Goal: Task Accomplishment & Management: Use online tool/utility

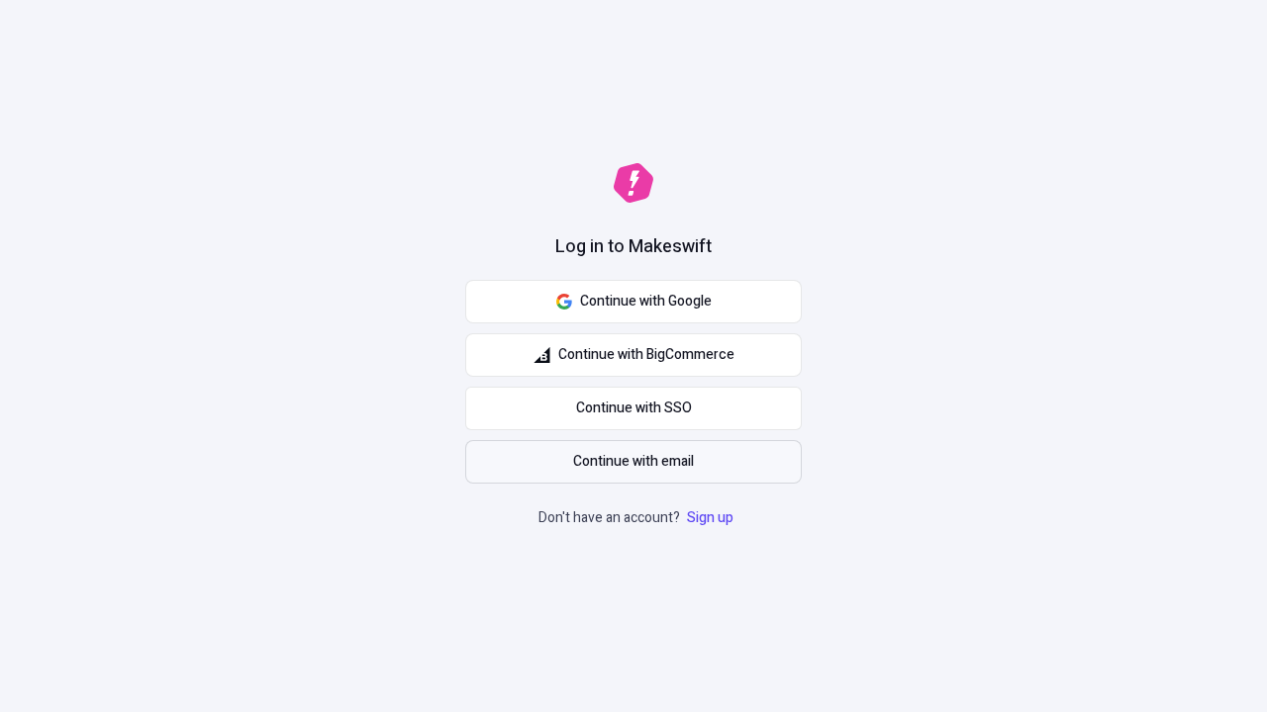
click at [633, 462] on span "Continue with email" at bounding box center [633, 462] width 121 height 22
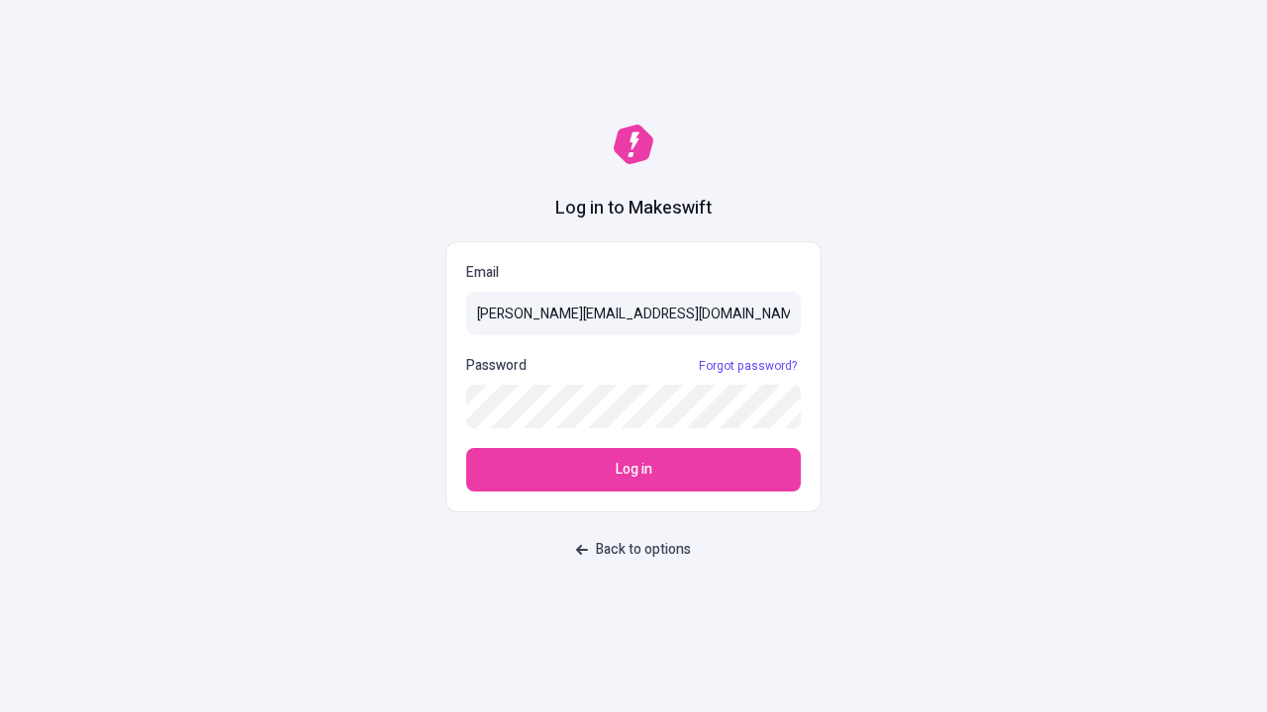
type input "sasha+test-ui@makeswift.com"
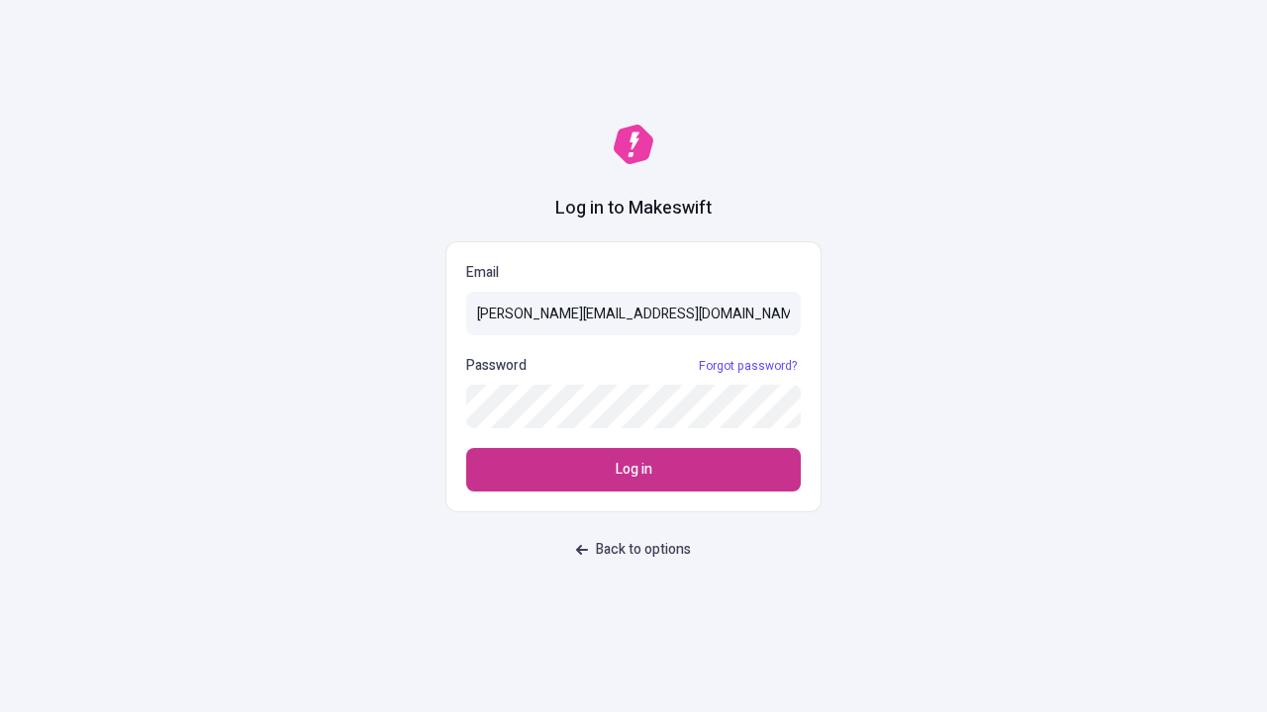
click at [633, 470] on span "Log in" at bounding box center [633, 470] width 37 height 22
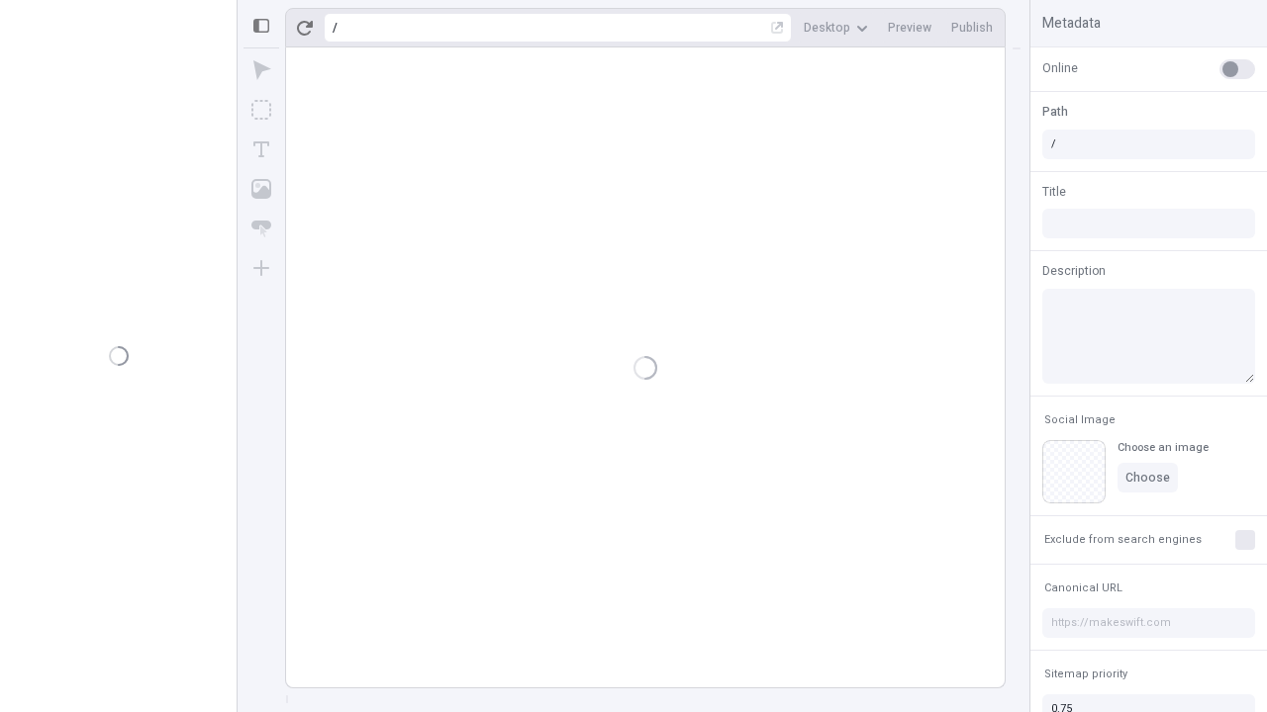
type input "/deep-link-tenuis"
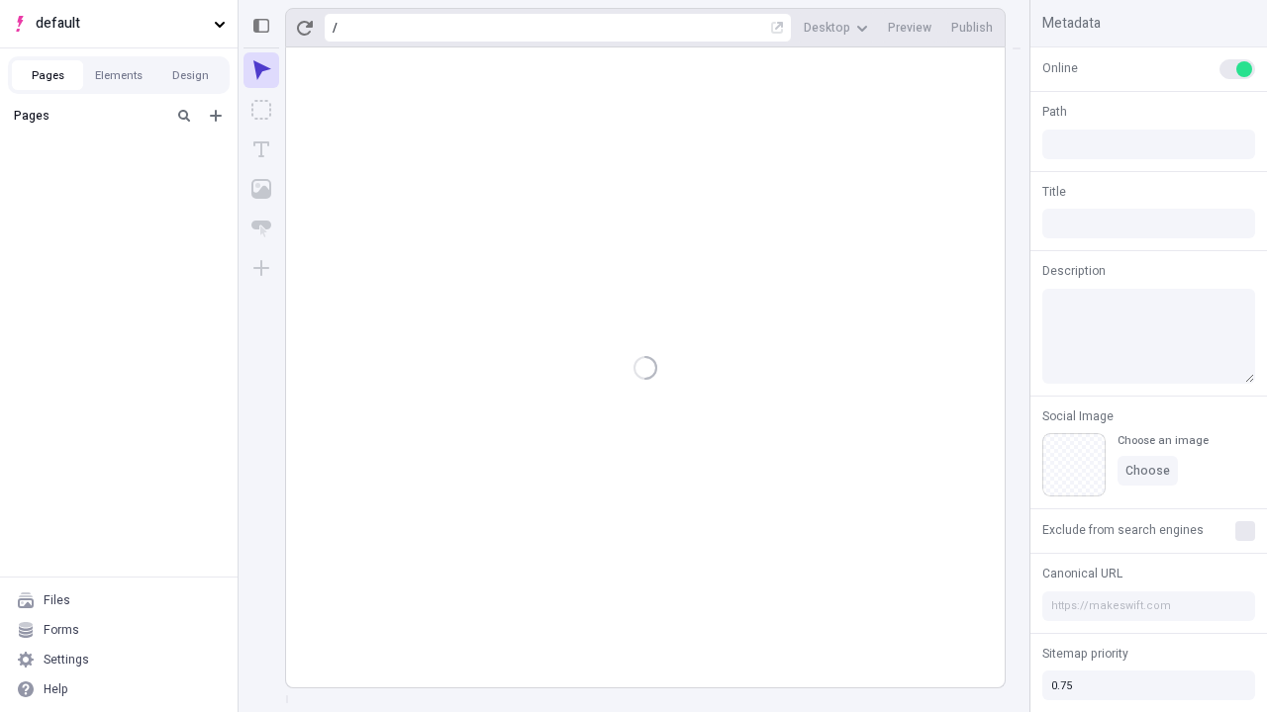
type input "/deep-link-tenuis"
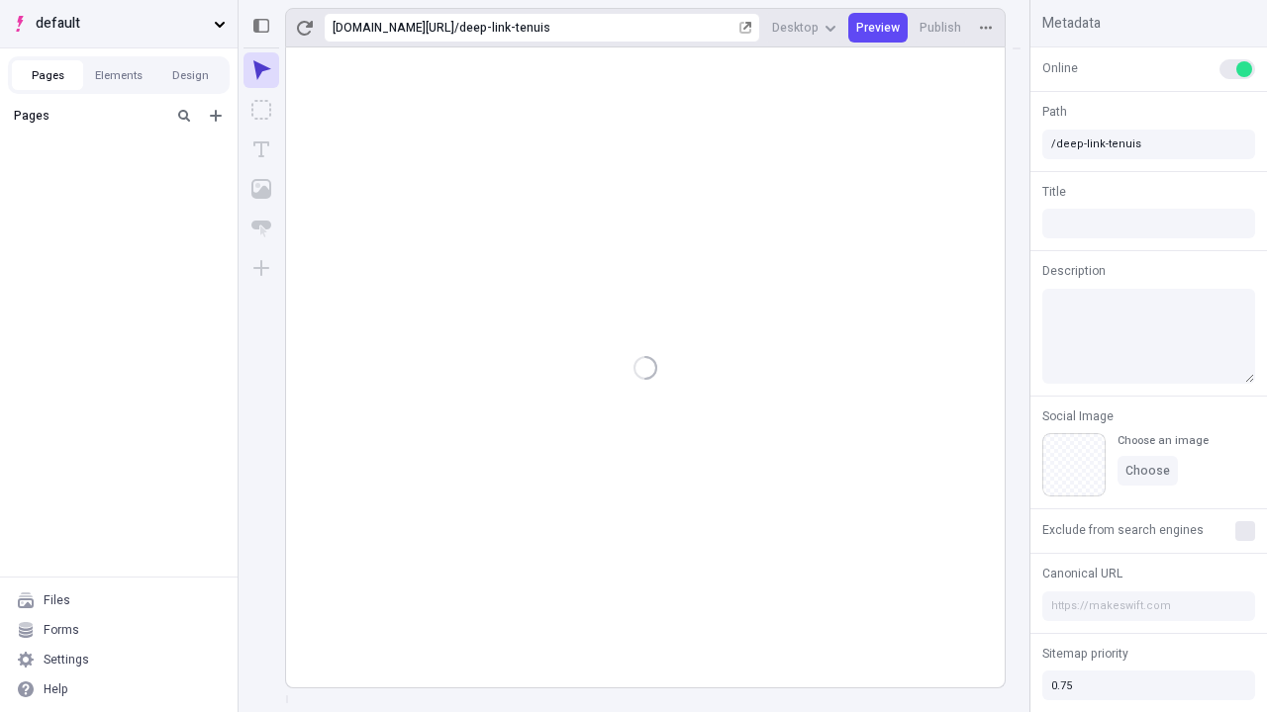
click at [119, 24] on span "default" at bounding box center [121, 24] width 170 height 22
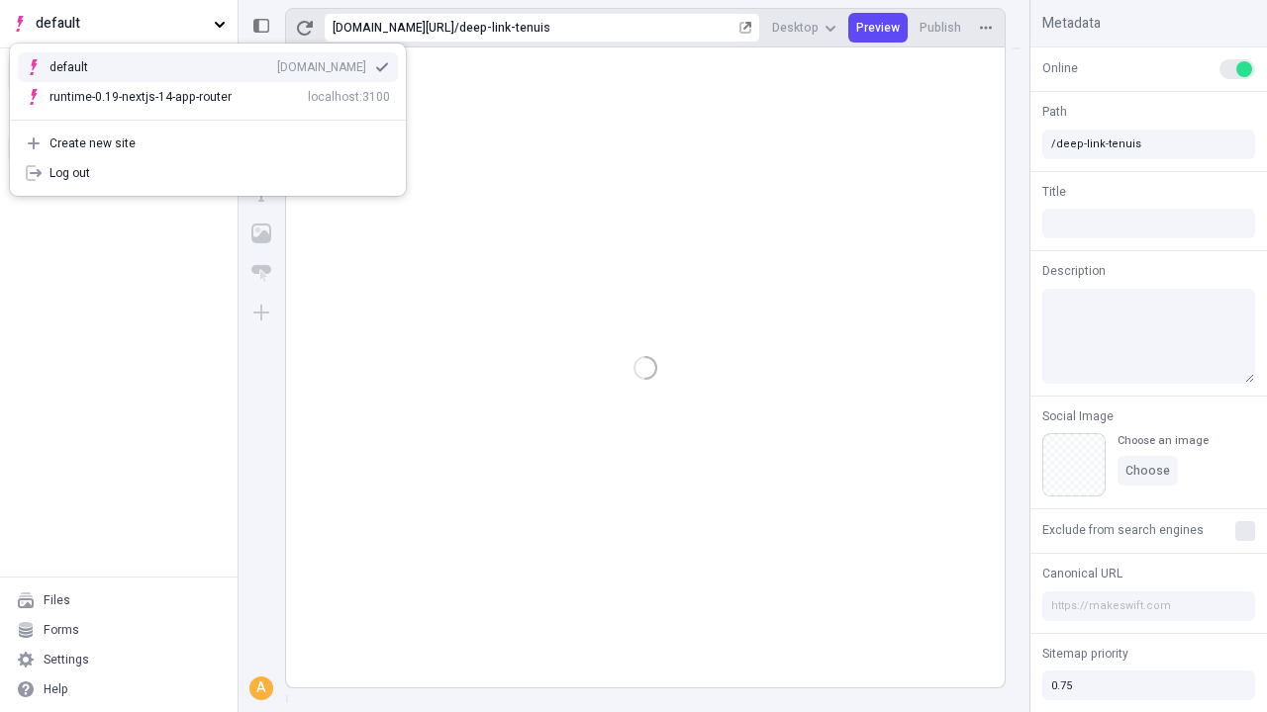
click at [208, 143] on div "Create new site" at bounding box center [219, 144] width 340 height 16
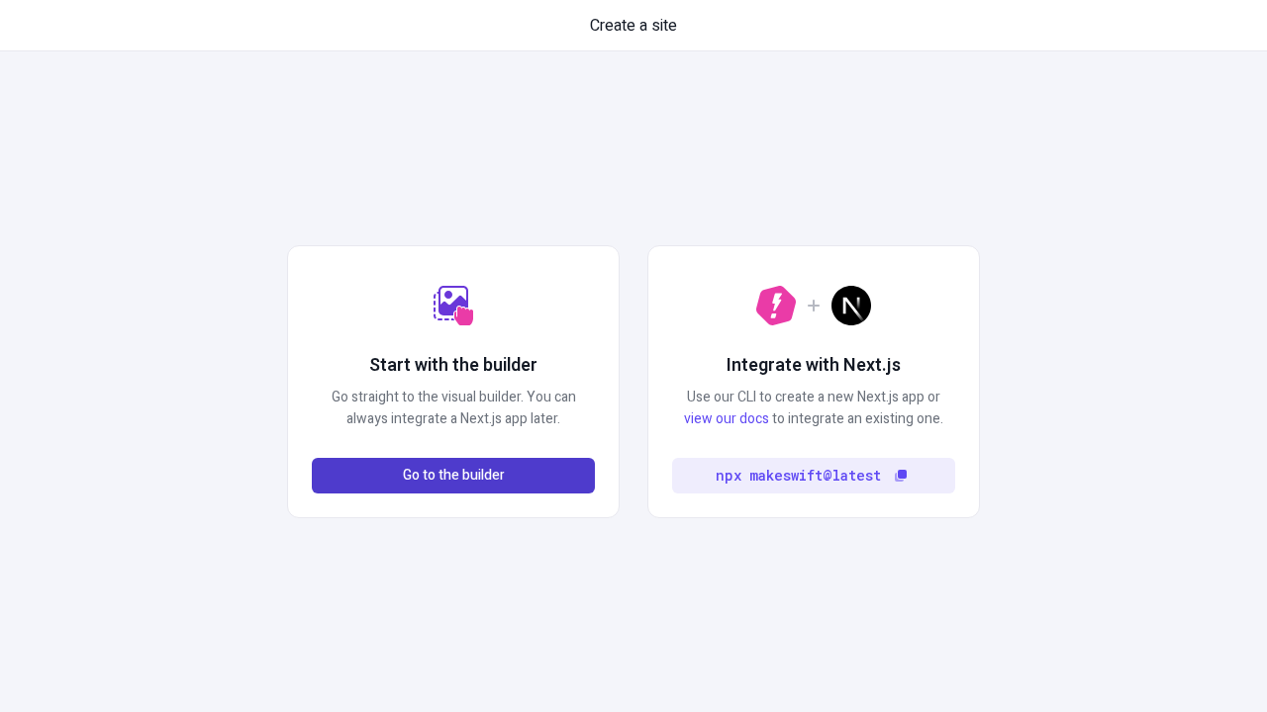
click at [453, 476] on span "Go to the builder" at bounding box center [454, 476] width 102 height 22
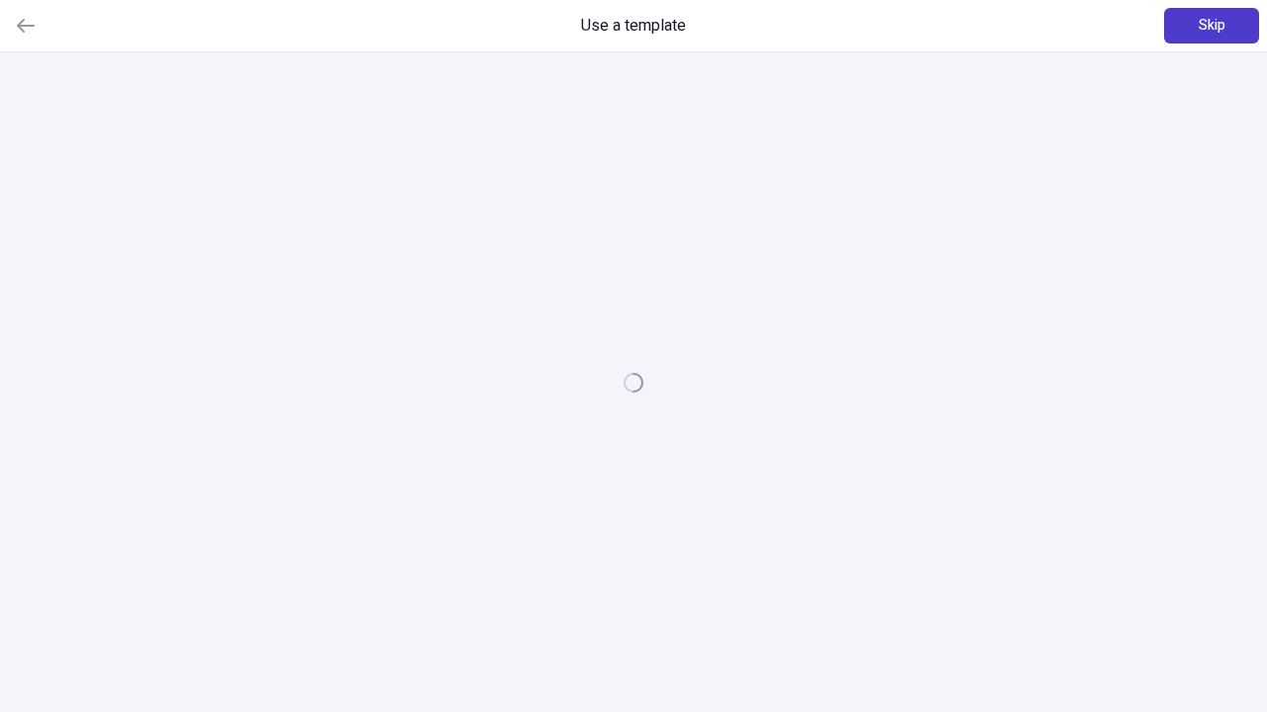
click at [1211, 26] on span "Skip" at bounding box center [1211, 26] width 27 height 22
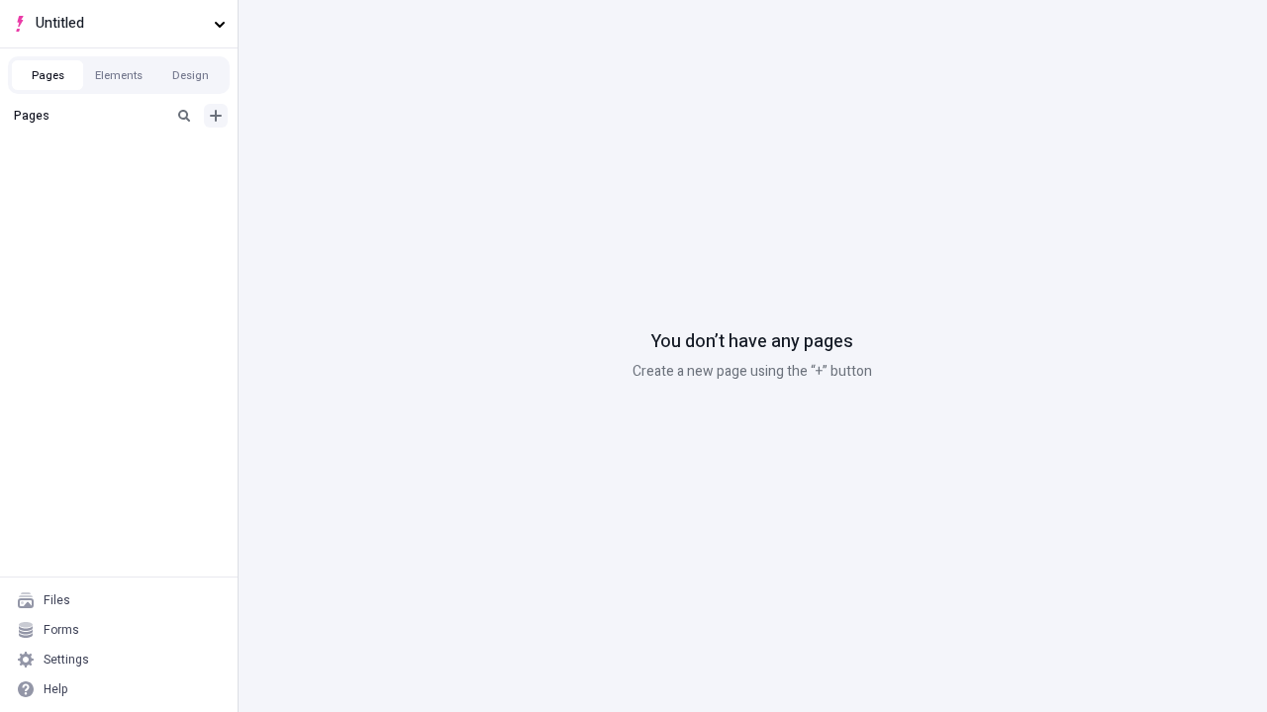
click at [216, 116] on icon "Add new" at bounding box center [216, 116] width 12 height 12
click at [125, 180] on div "Blank page" at bounding box center [125, 180] width 190 height 30
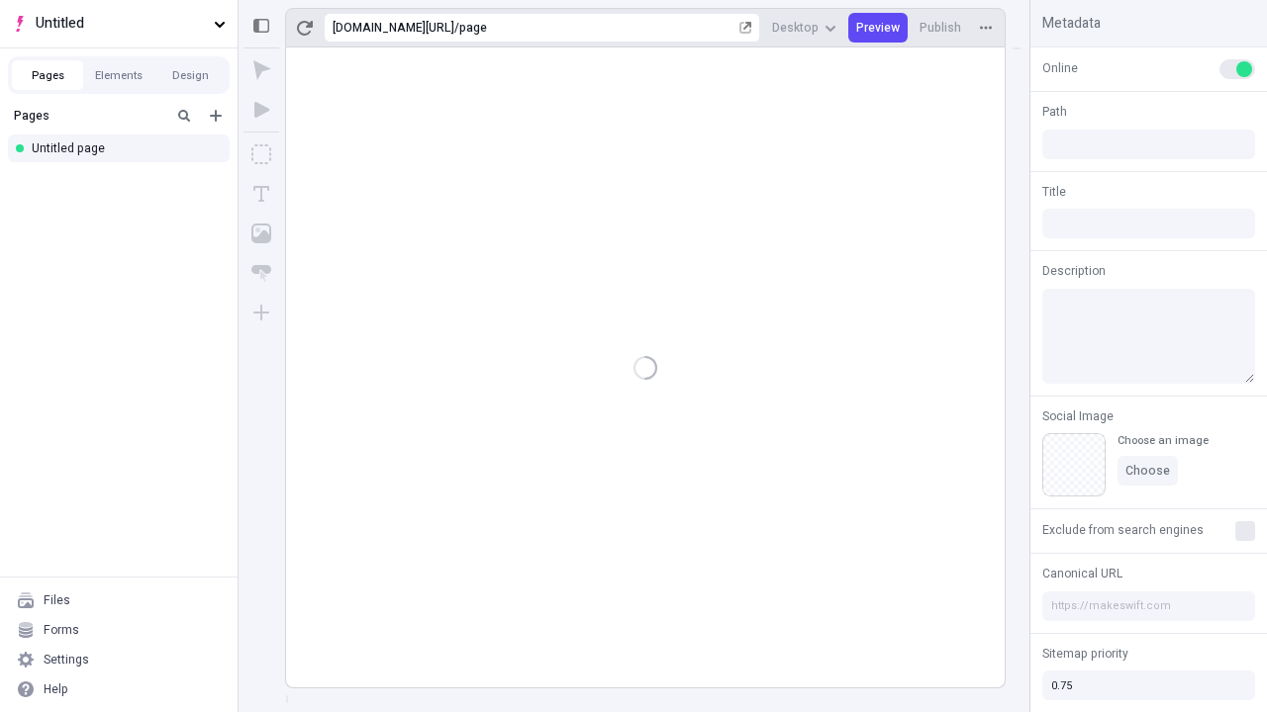
type input "/page"
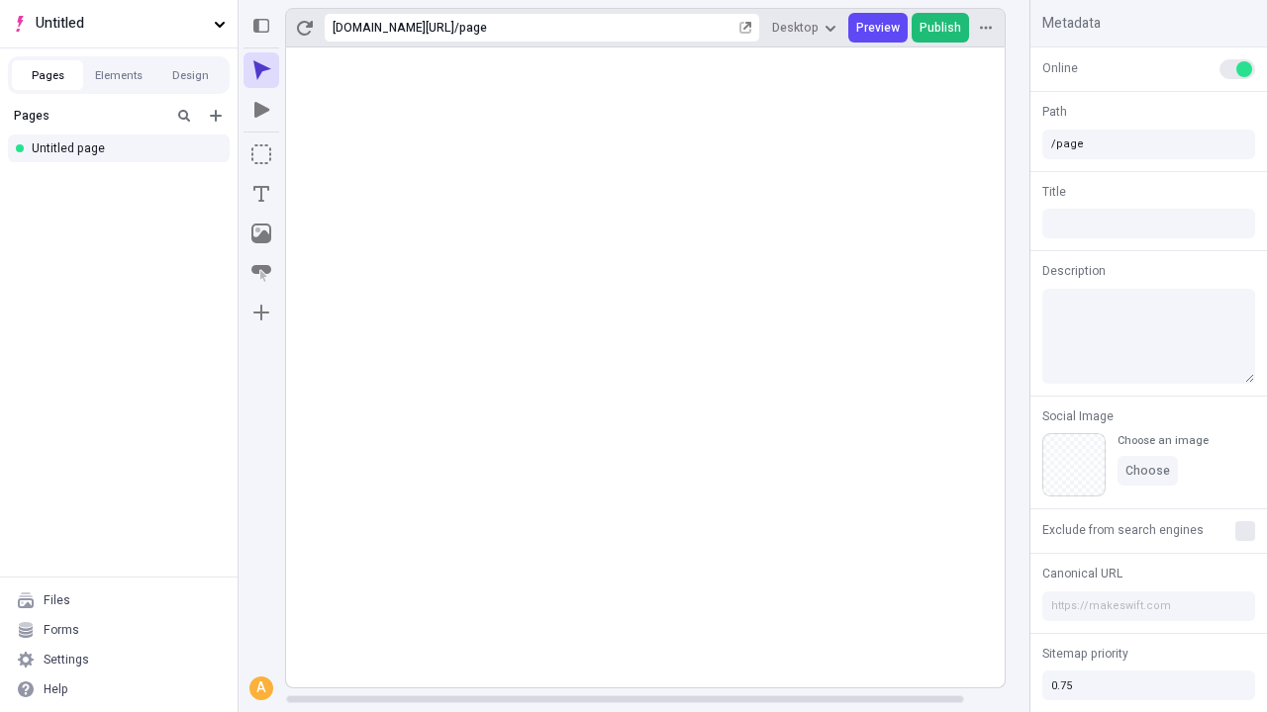
click at [941, 28] on span "Publish" at bounding box center [940, 28] width 42 height 16
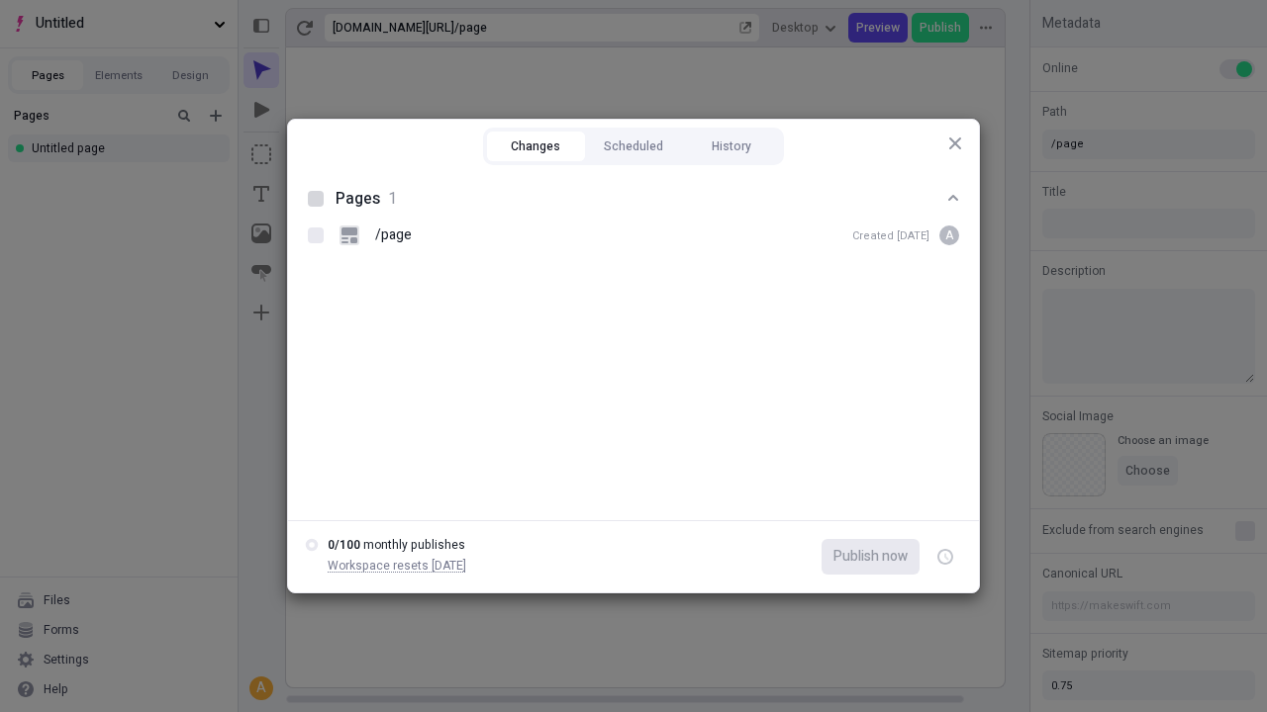
click at [535, 146] on button "Changes" at bounding box center [536, 147] width 98 height 30
click at [316, 199] on div at bounding box center [316, 199] width 16 height 16
checkbox input "true"
click at [945, 557] on icon "button" at bounding box center [946, 557] width 5 height 7
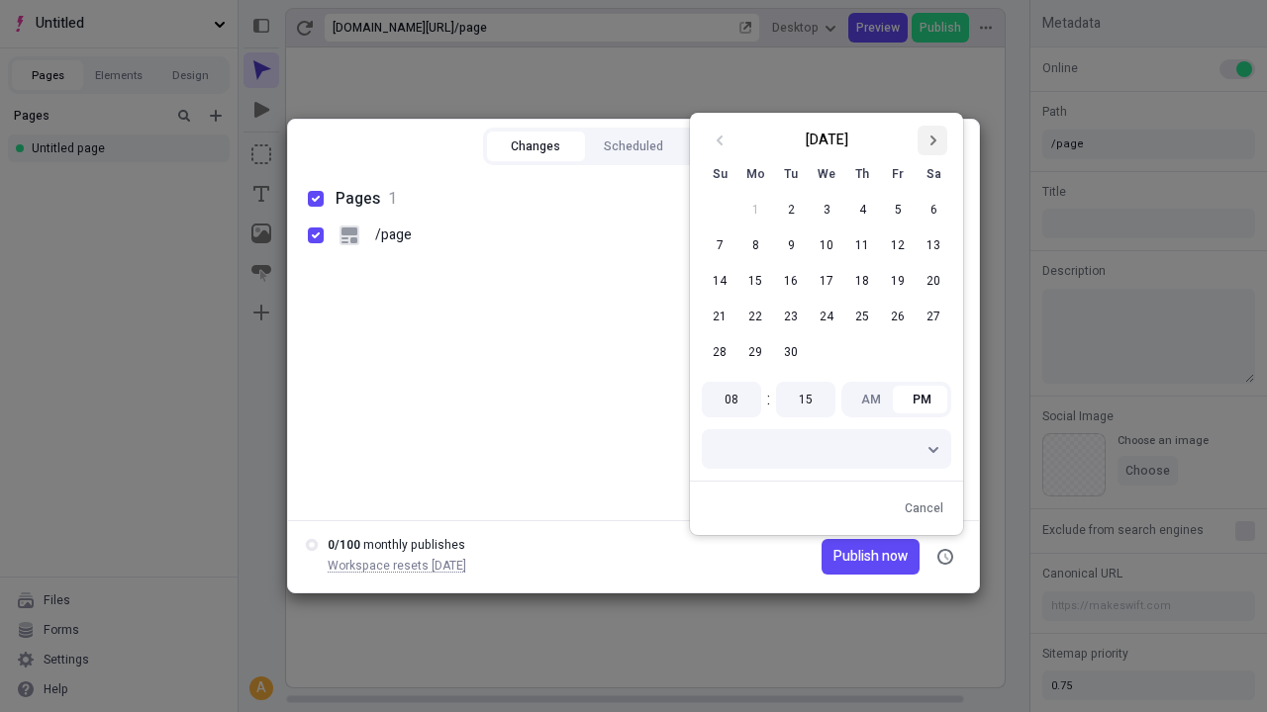
click at [932, 141] on icon "Go to next month" at bounding box center [932, 141] width 12 height 12
click at [826, 210] on button "1" at bounding box center [826, 210] width 36 height 36
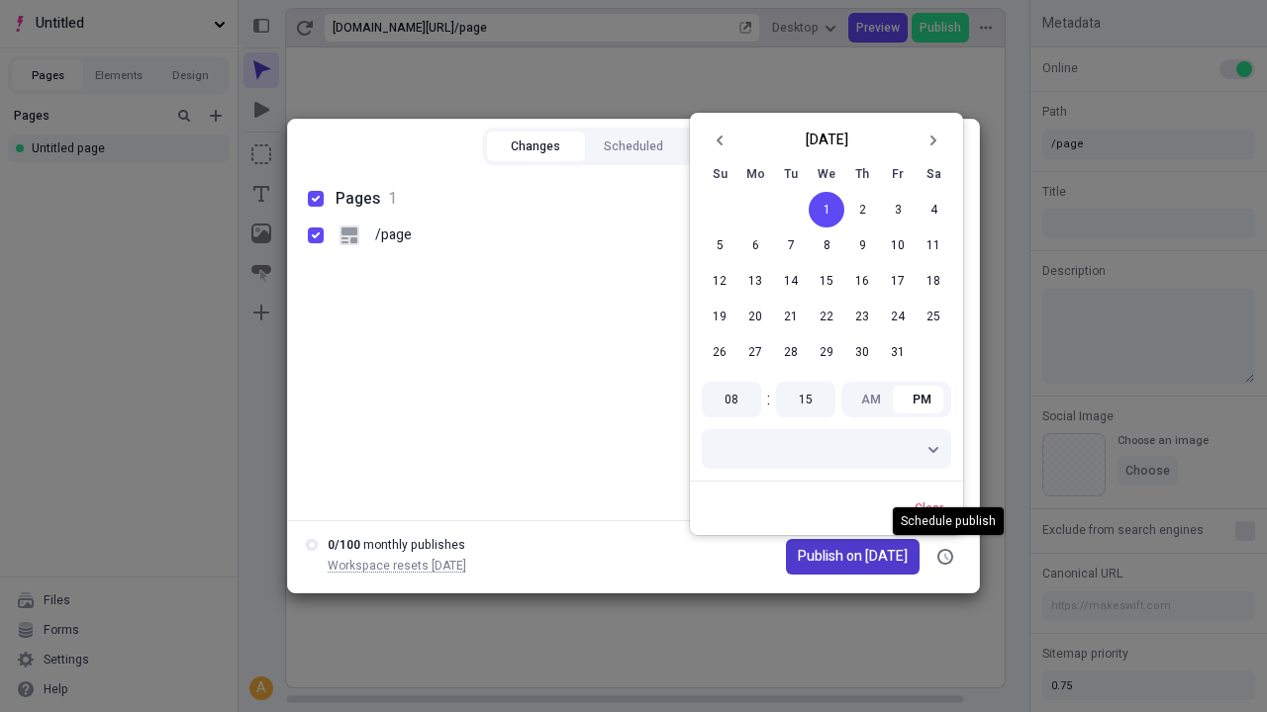
click at [840, 557] on span "Publish on [DATE]" at bounding box center [853, 557] width 110 height 22
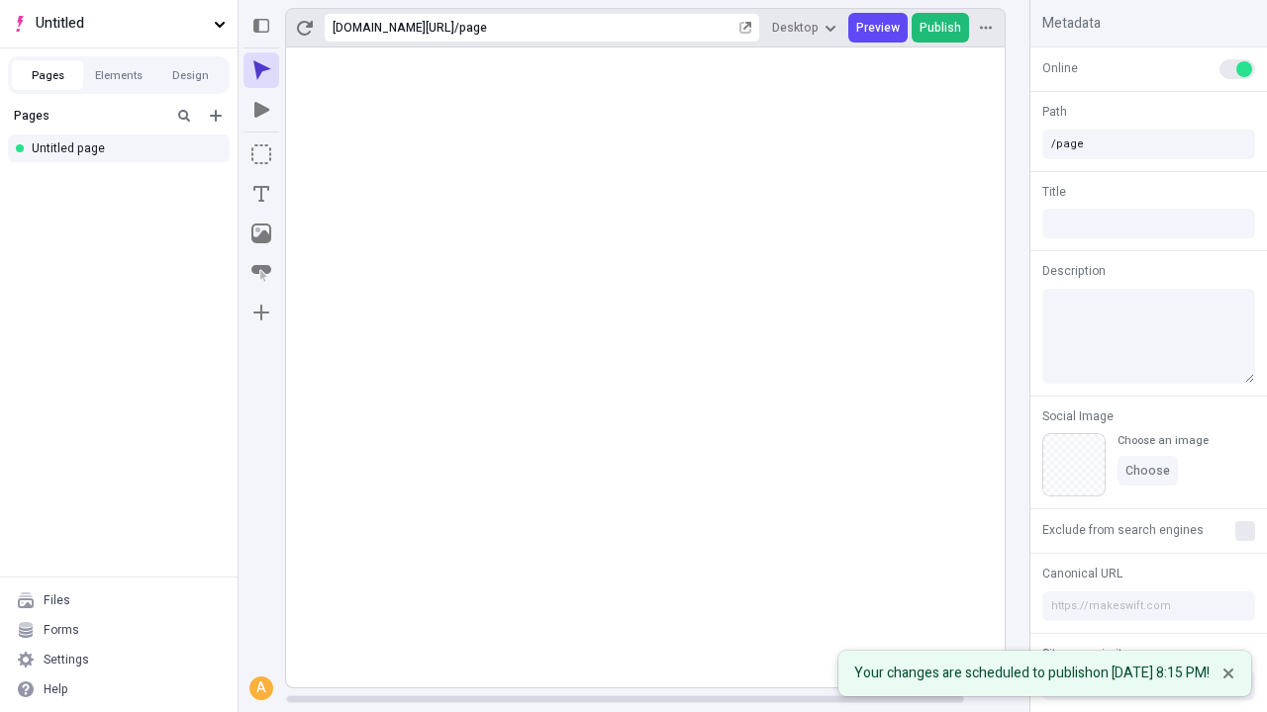
click at [941, 28] on span "Publish" at bounding box center [940, 28] width 42 height 16
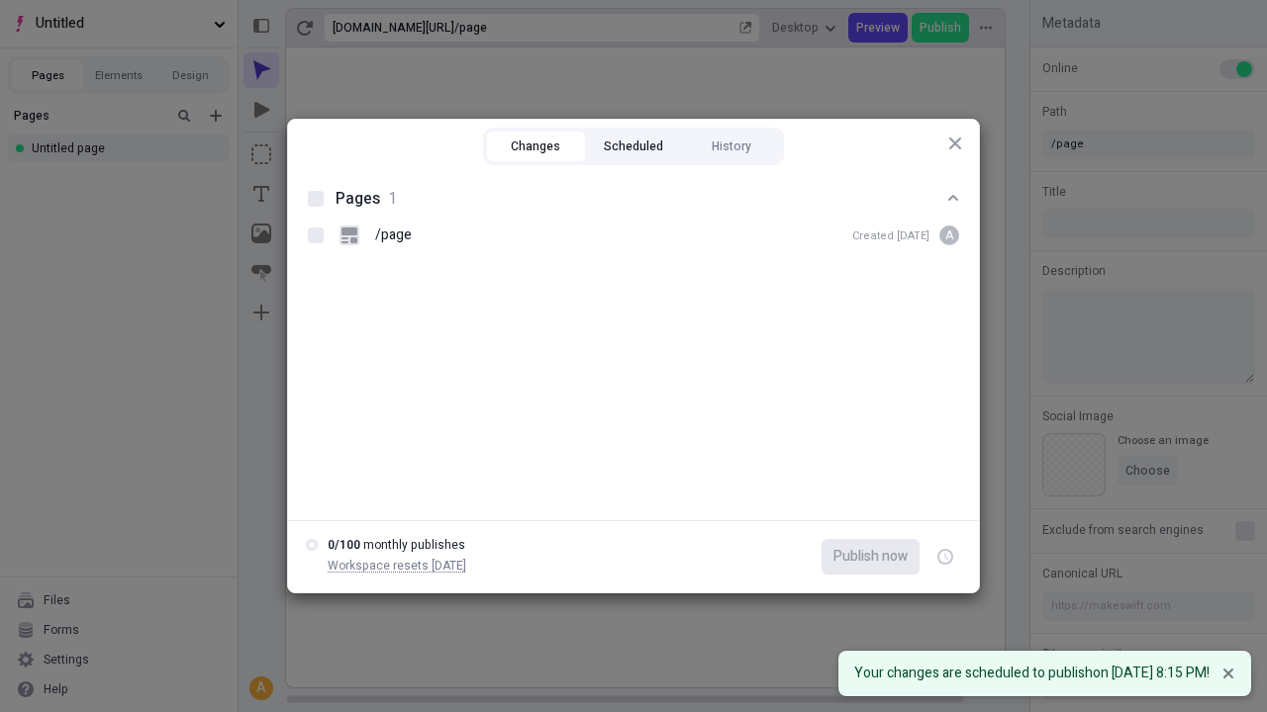
click at [633, 146] on button "Scheduled" at bounding box center [634, 147] width 98 height 30
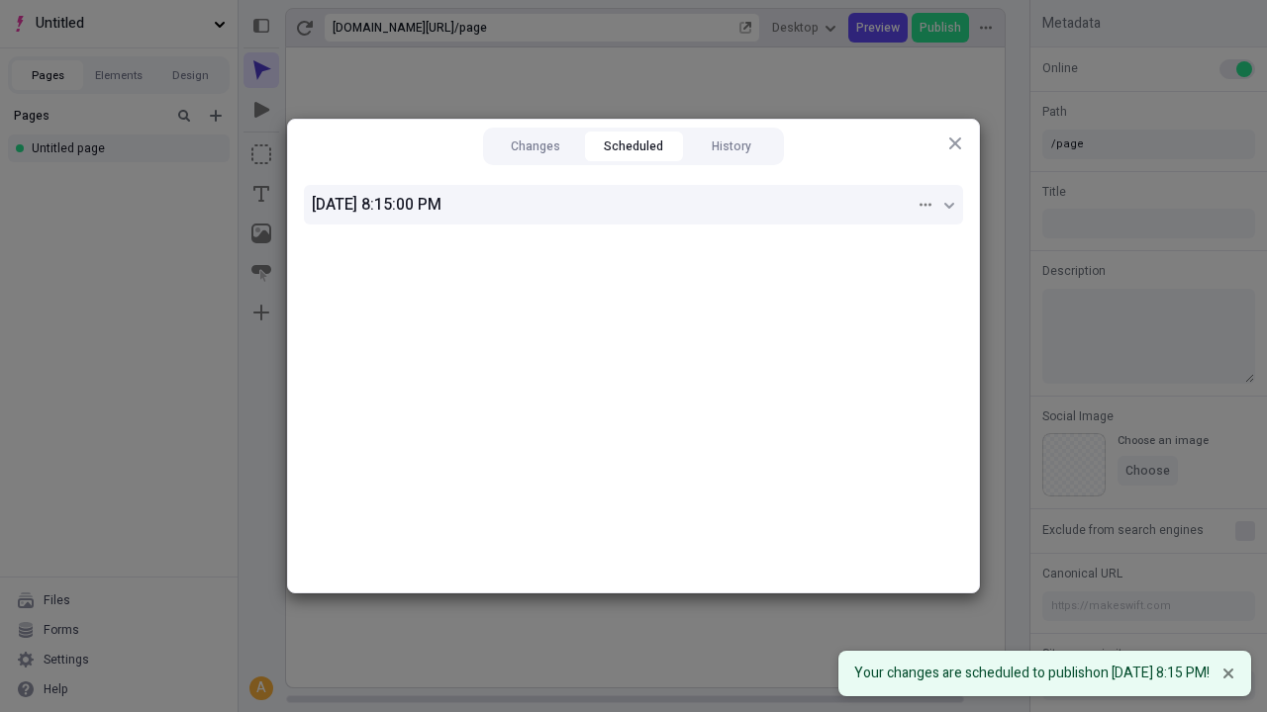
click at [633, 205] on div "[DATE] 8:15:00 PM" at bounding box center [614, 205] width 604 height 24
